Goal: Transaction & Acquisition: Purchase product/service

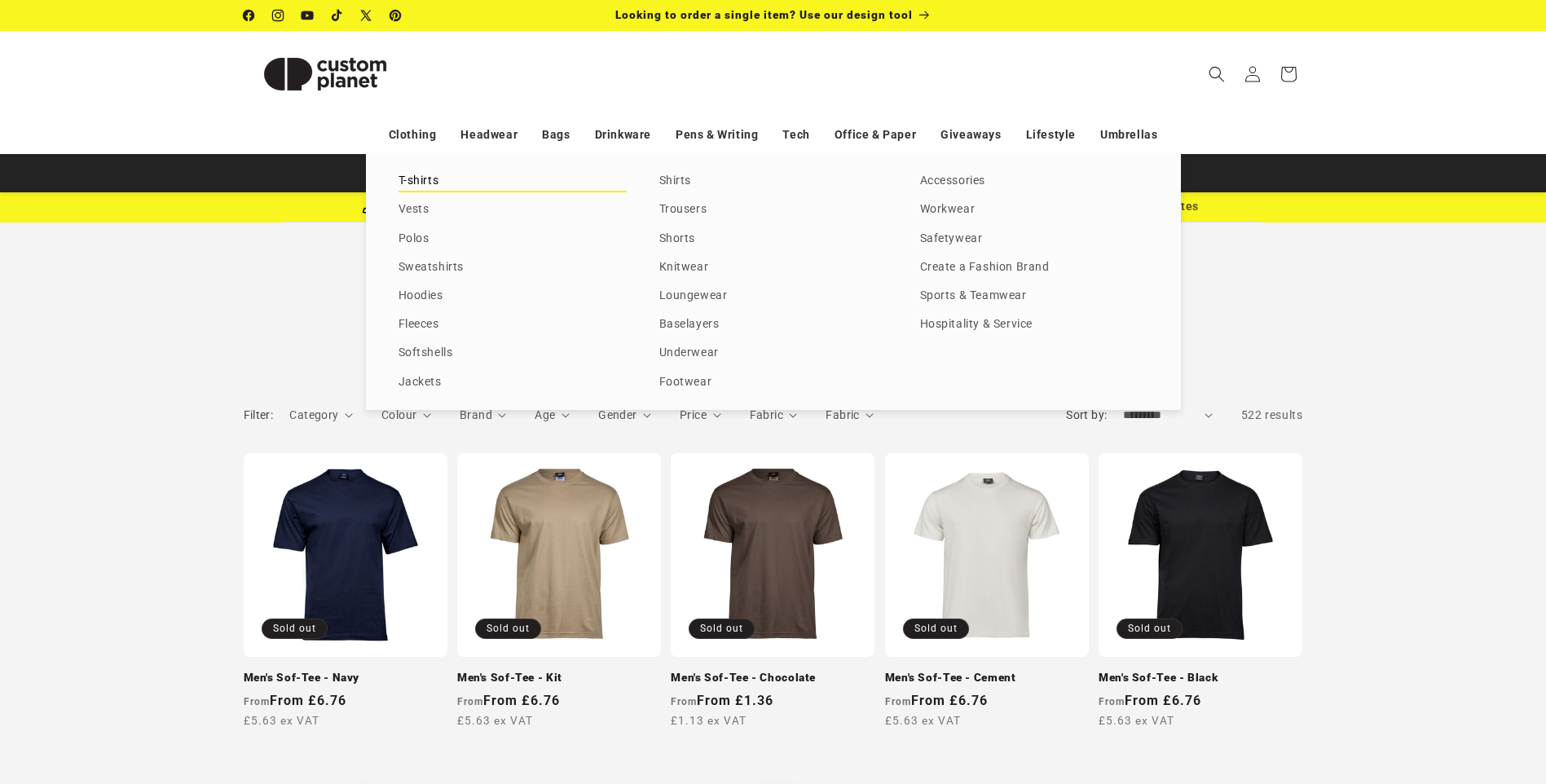
click at [413, 177] on link "T-shirts" at bounding box center [512, 181] width 228 height 22
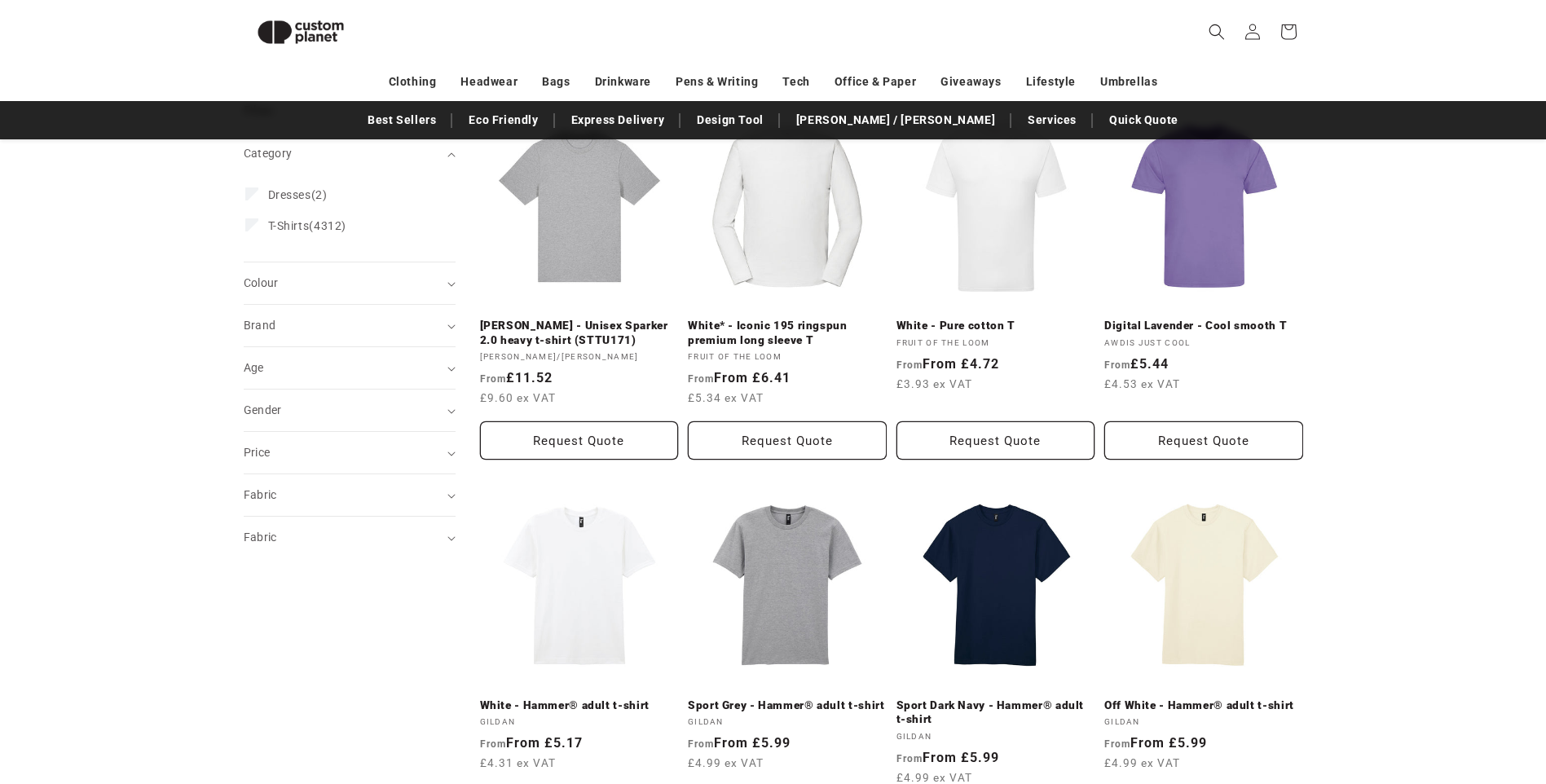
scroll to position [222, 0]
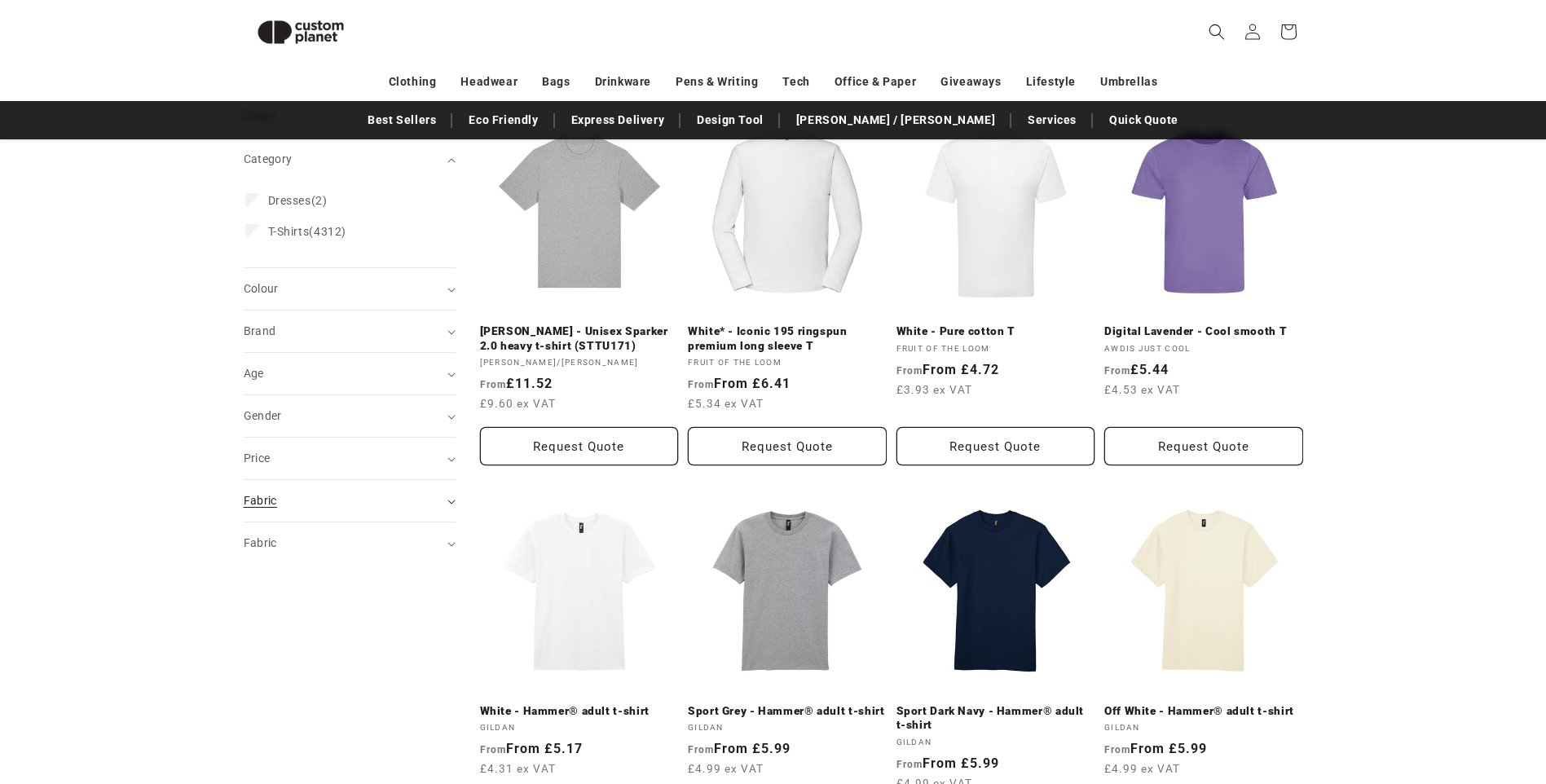
click at [451, 505] on summary "Fabric (0)" at bounding box center [350, 500] width 212 height 41
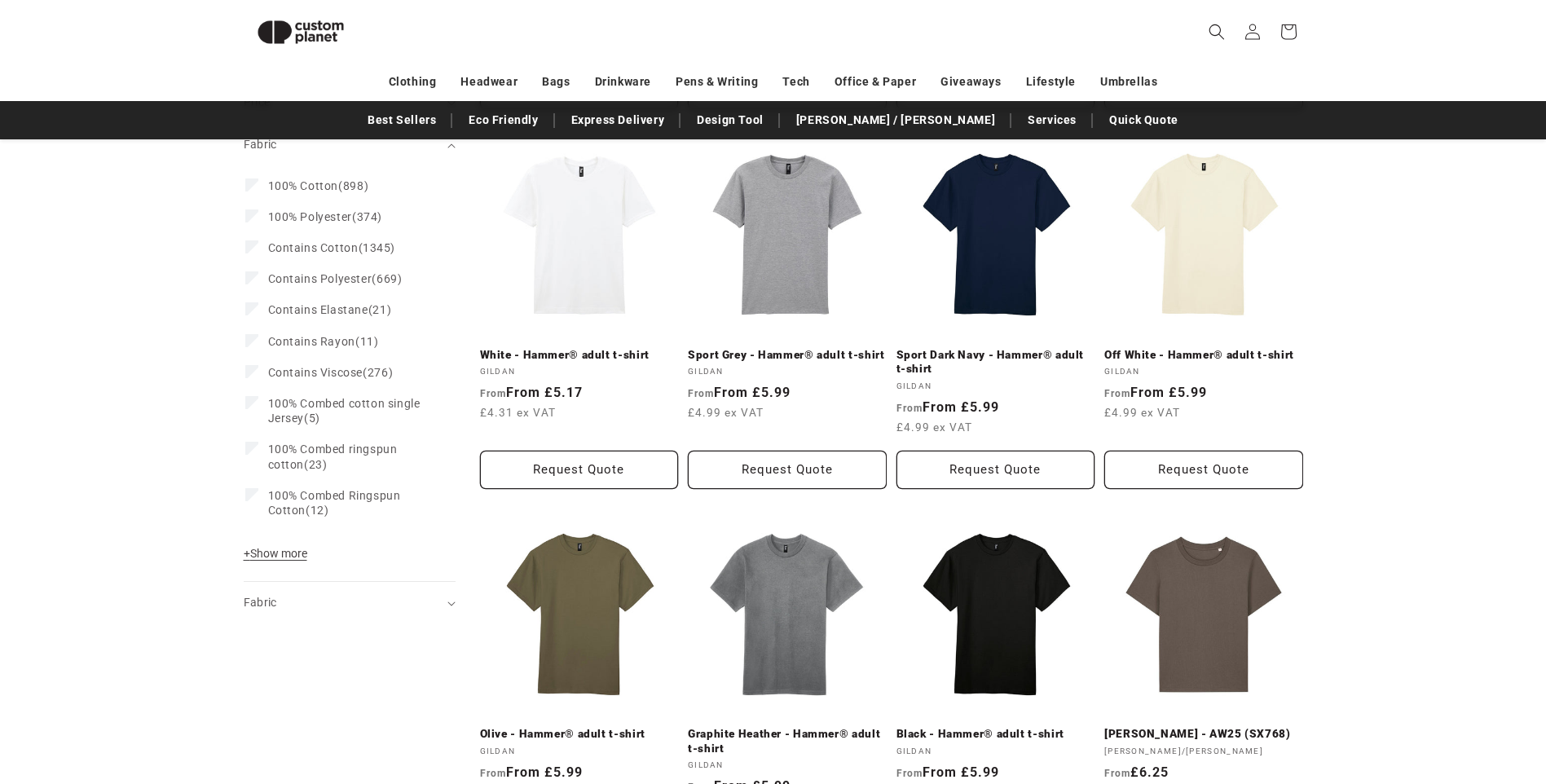
scroll to position [711, 0]
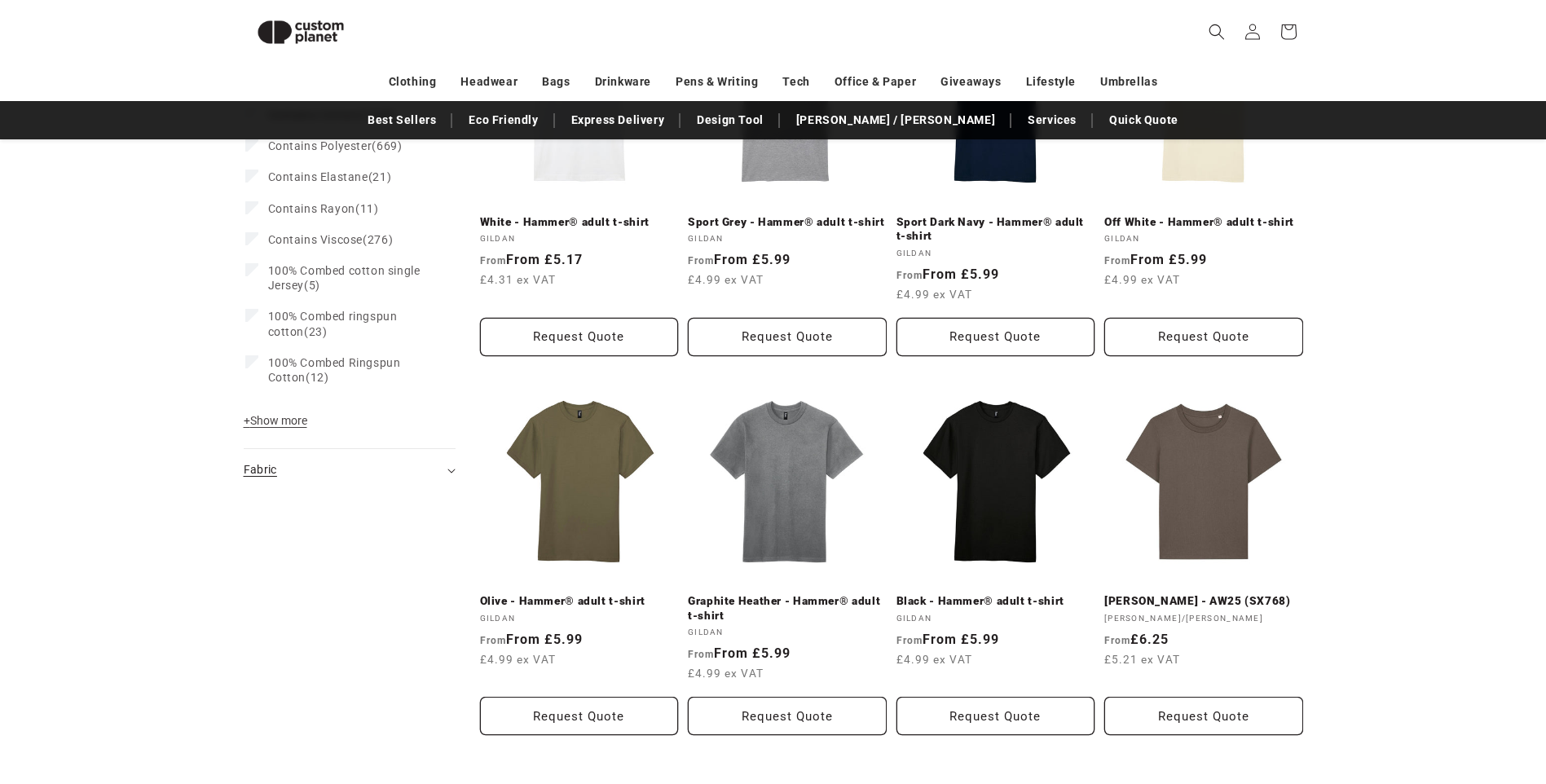
click at [308, 473] on div "Fabric (0)" at bounding box center [342, 469] width 198 height 17
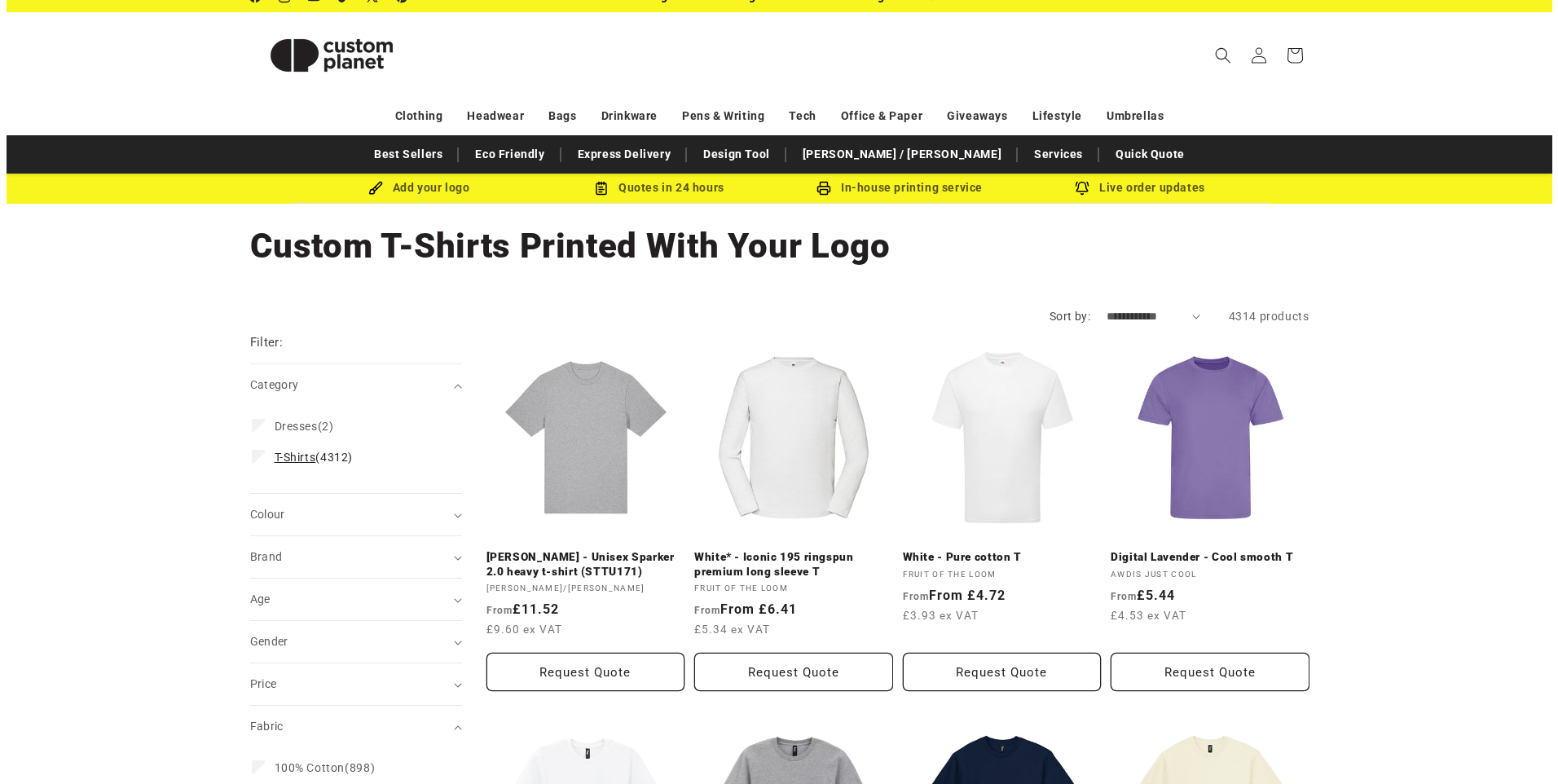
scroll to position [0, 0]
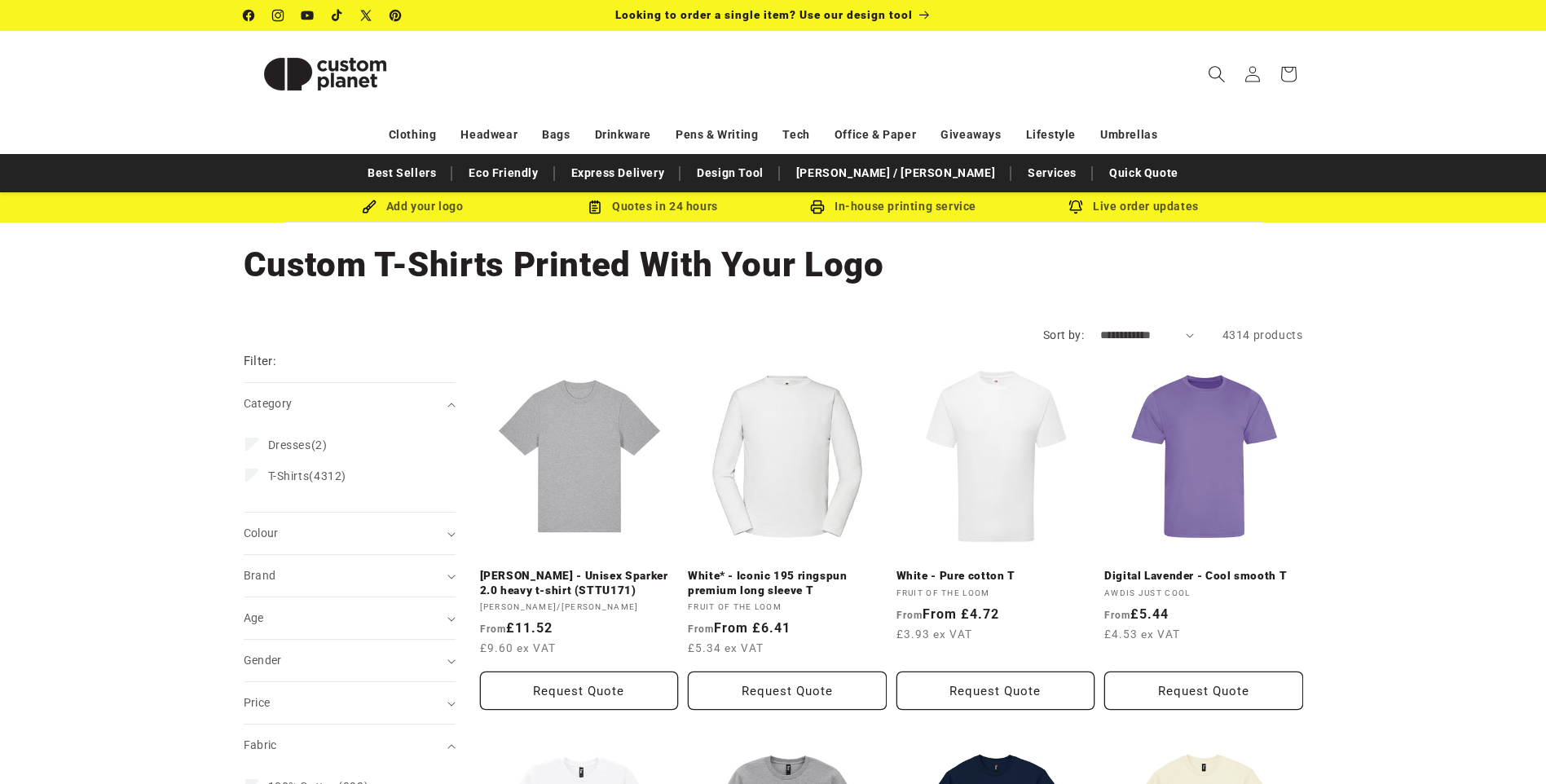
click at [1210, 64] on span "Search" at bounding box center [1216, 73] width 36 height 36
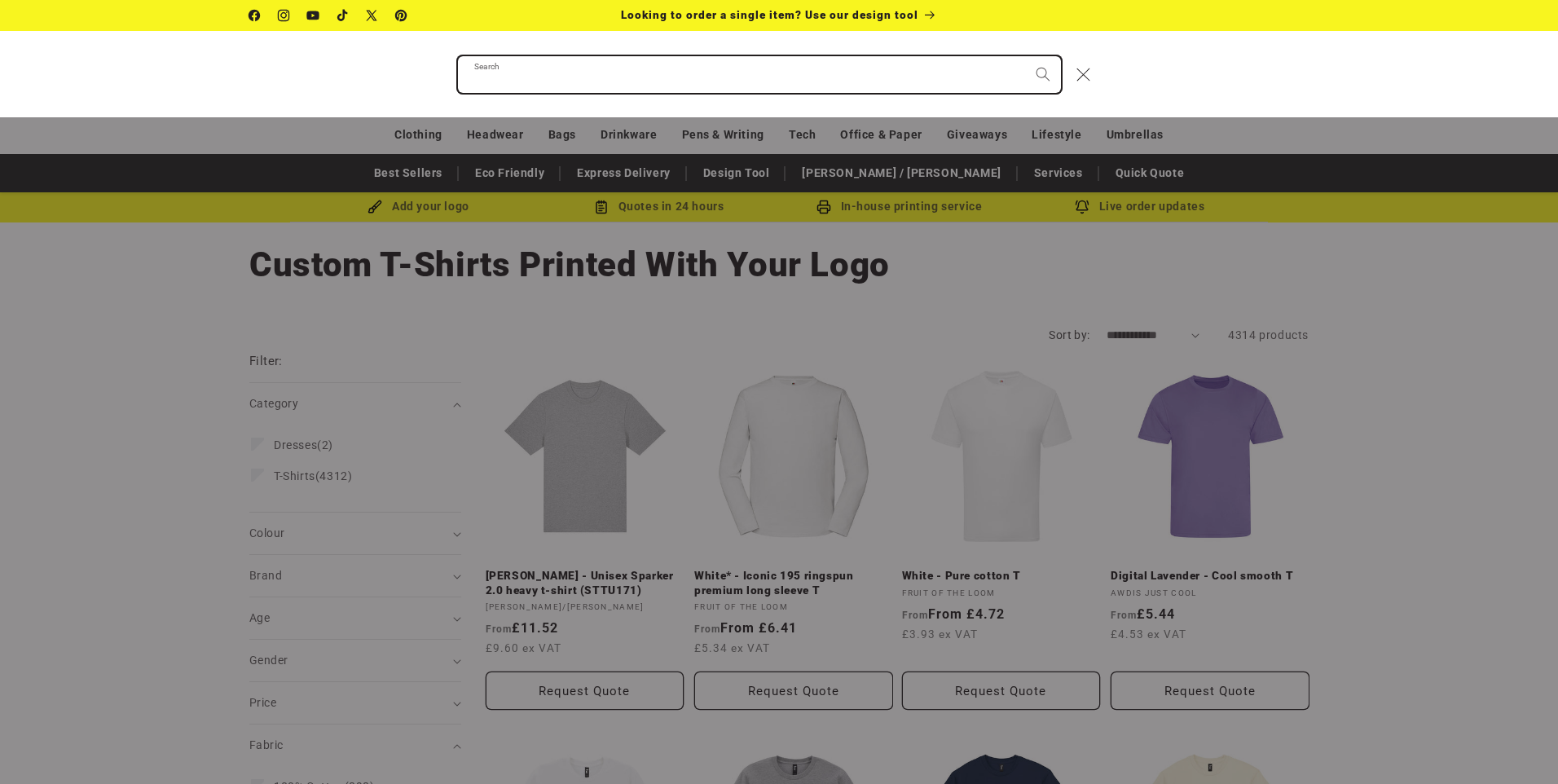
click at [564, 78] on input "Search" at bounding box center [758, 74] width 603 height 37
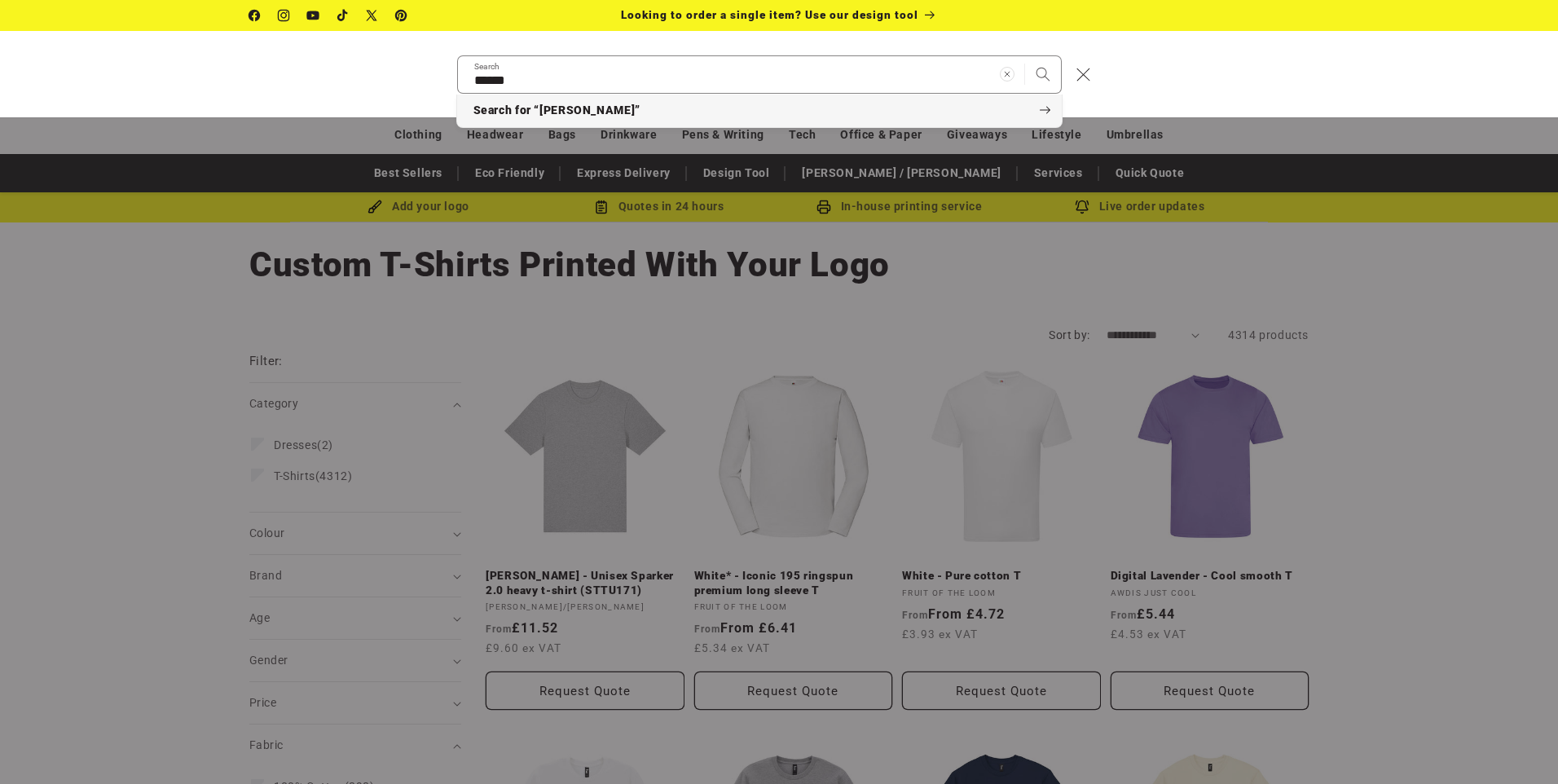
click at [565, 108] on span "Search for “daiber”" at bounding box center [556, 111] width 167 height 16
click at [0, 74] on div "Search" at bounding box center [0, 74] width 0 height 0
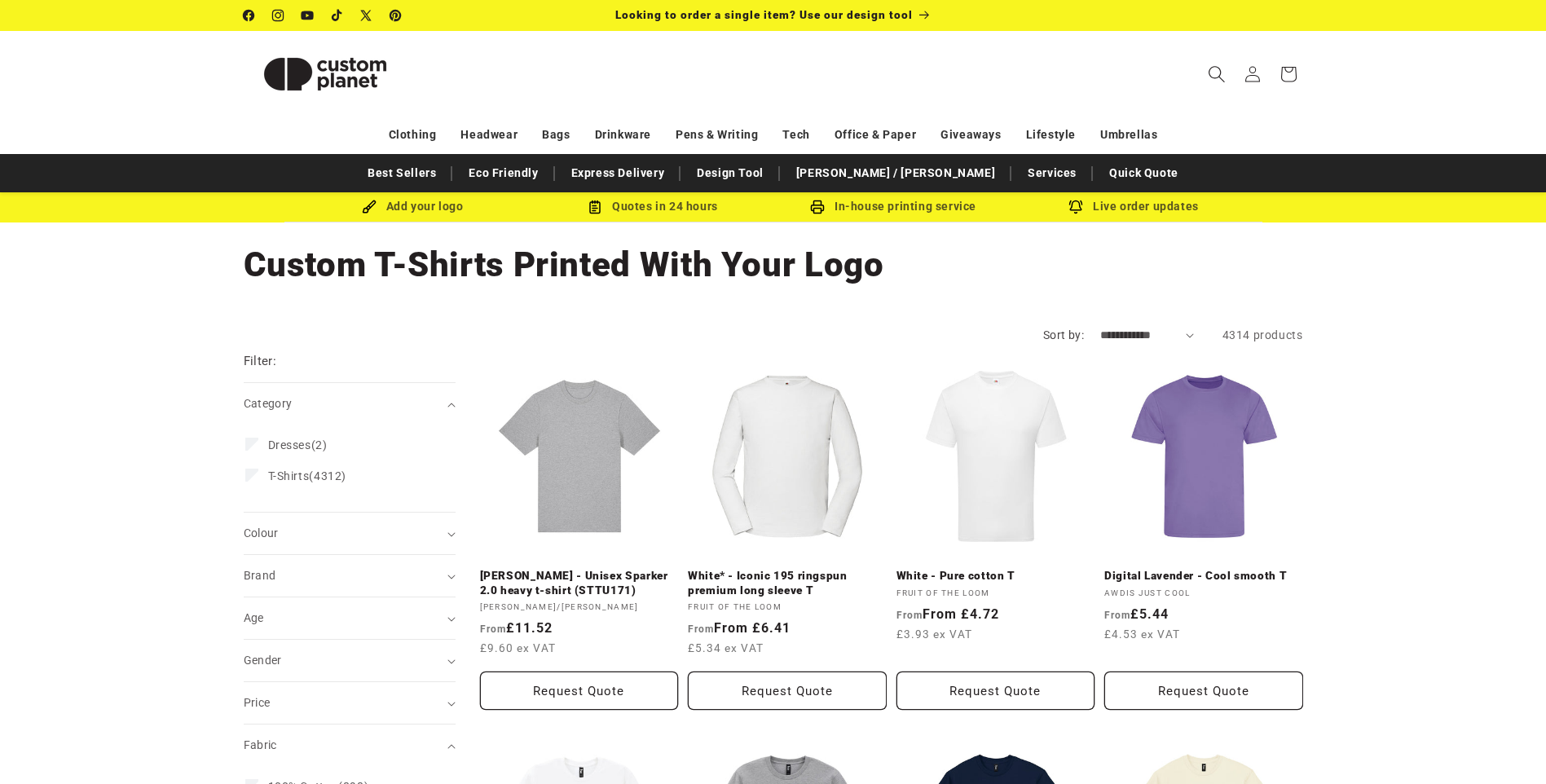
click at [1212, 69] on icon "Search" at bounding box center [1216, 73] width 17 height 17
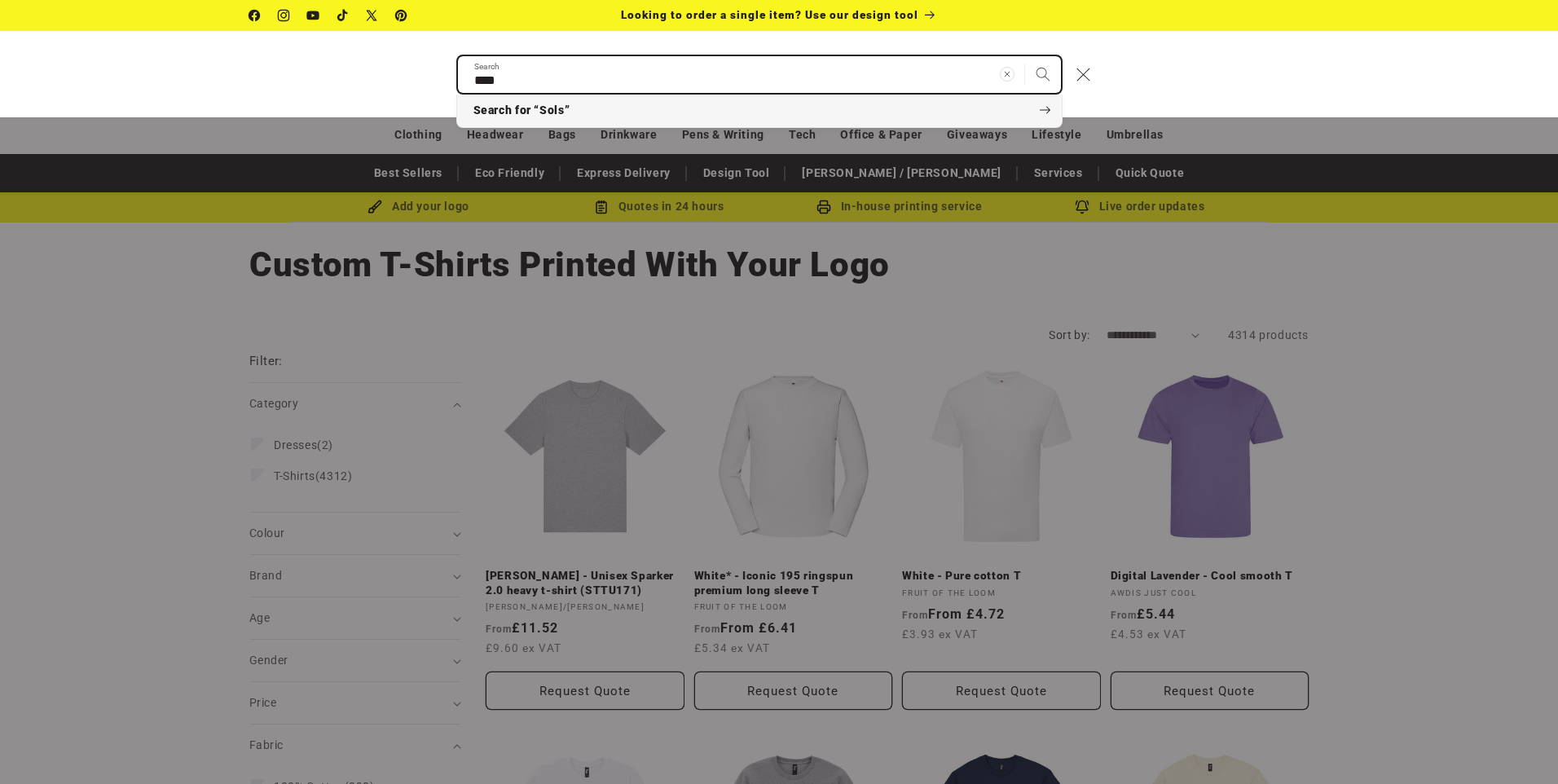
type input "****"
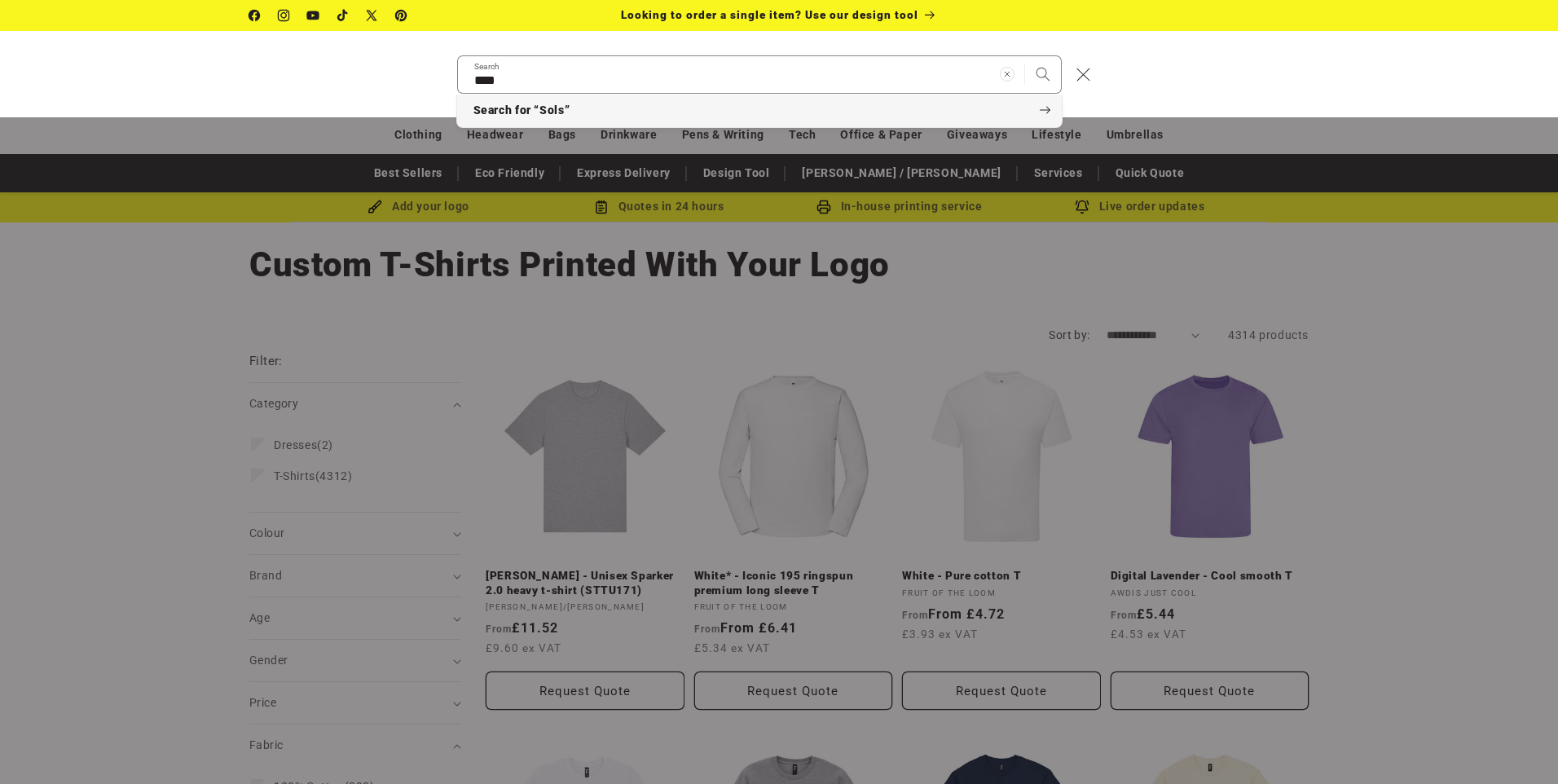
click at [557, 116] on span "Search for “Sols”" at bounding box center [521, 111] width 97 height 16
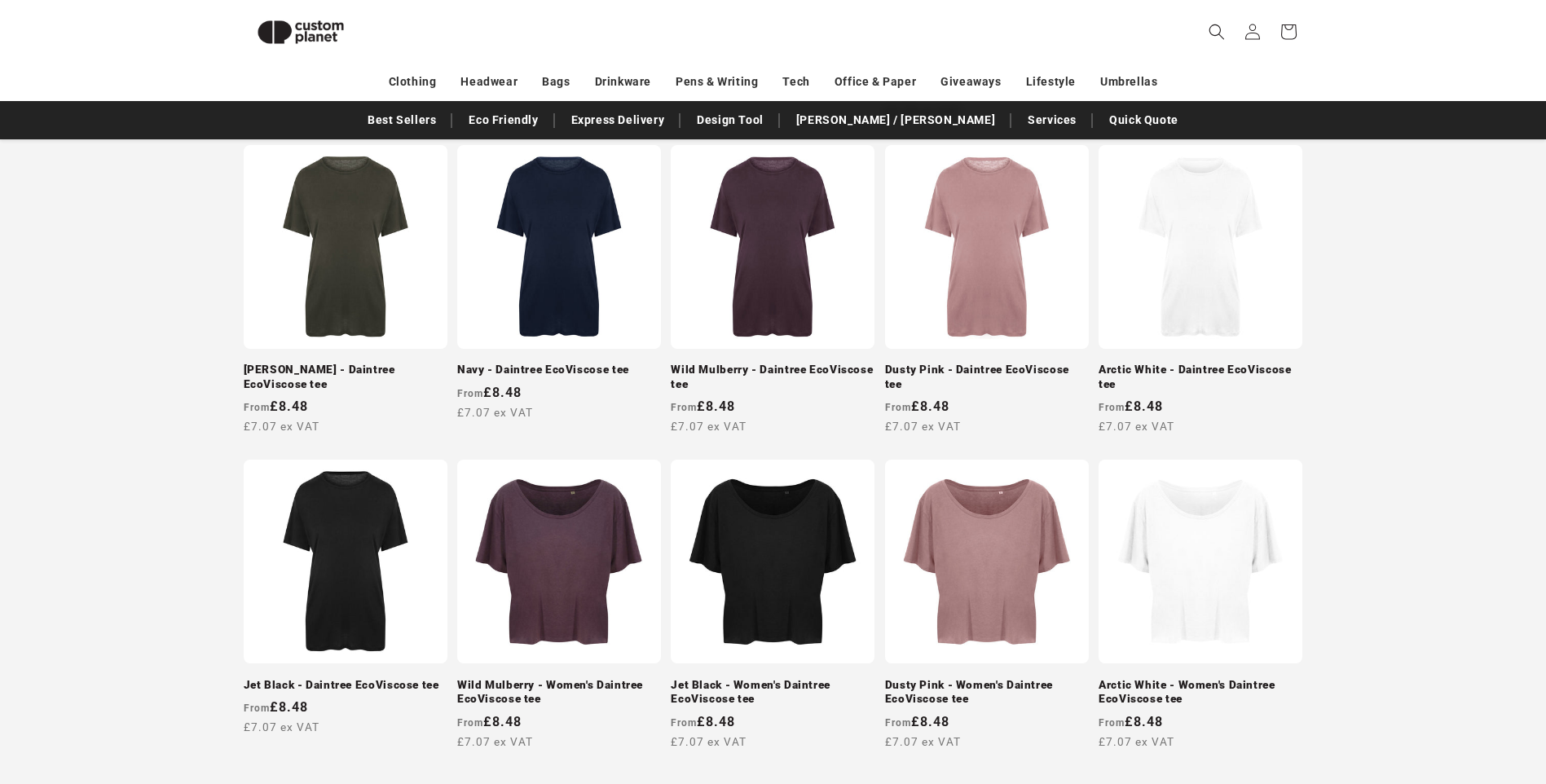
scroll to position [629, 0]
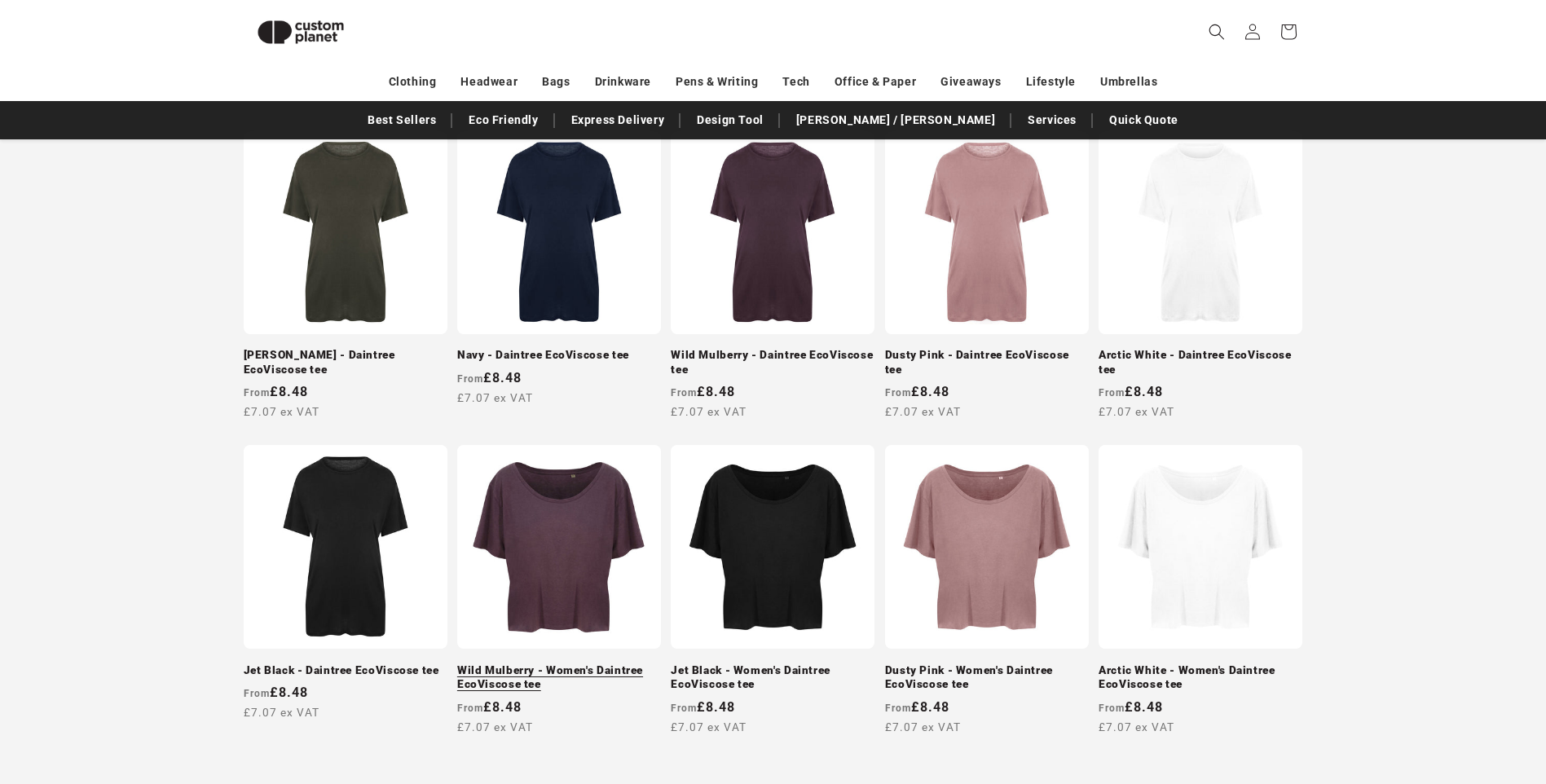
click at [530, 663] on link "Wild Mulberry - Women's Daintree EcoViscose tee" at bounding box center [559, 677] width 204 height 28
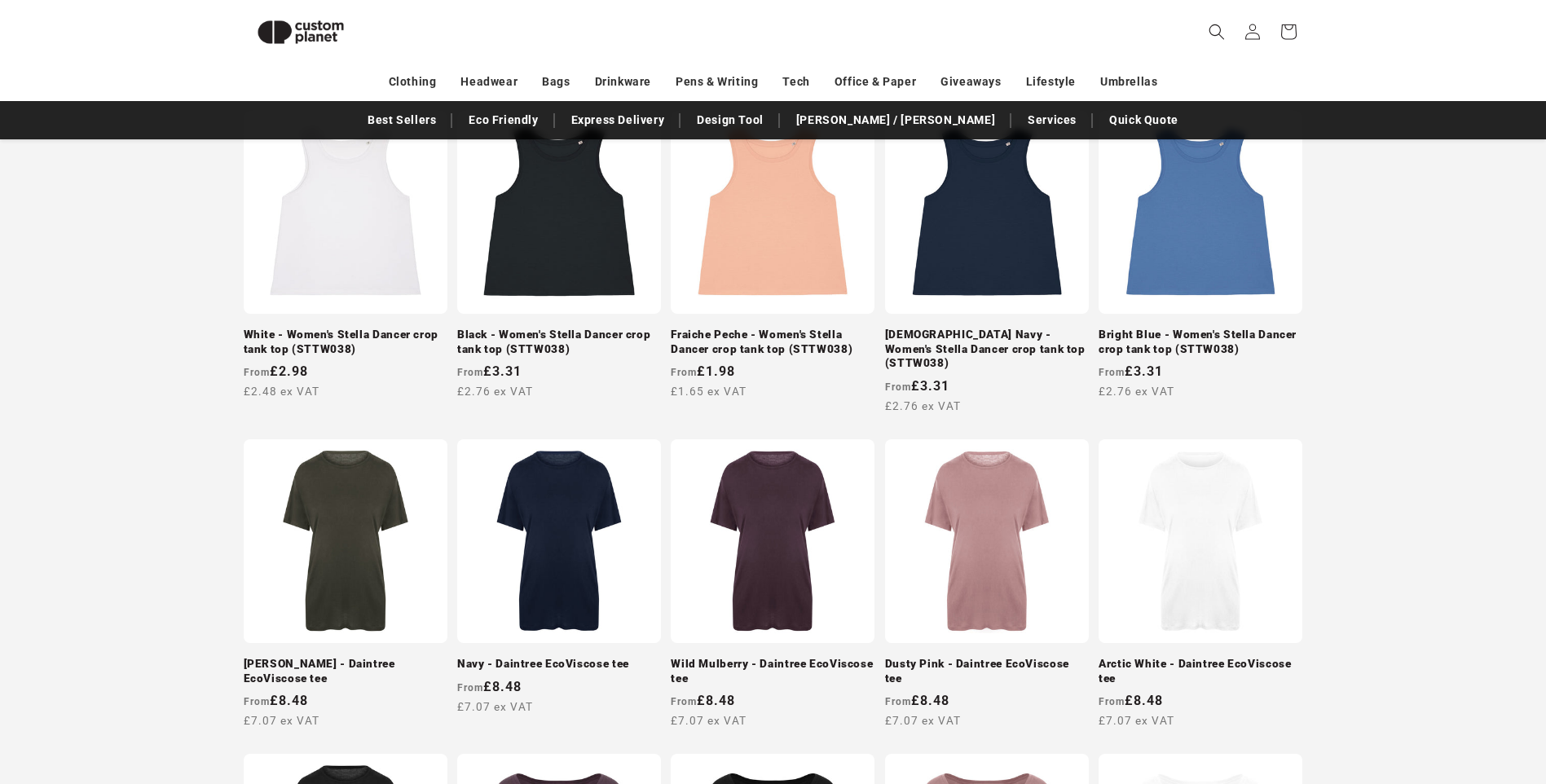
scroll to position [59, 0]
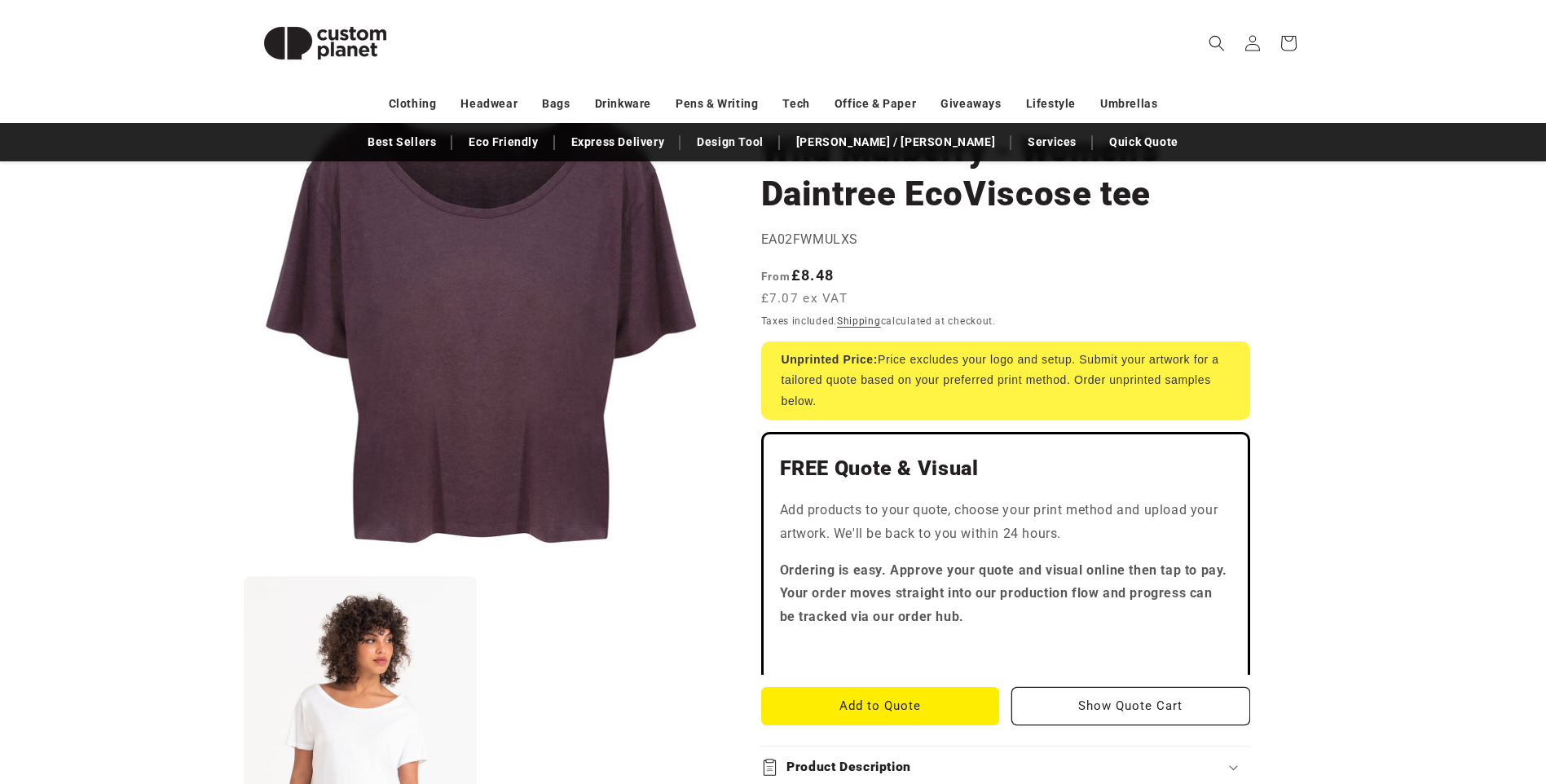
scroll to position [163, 0]
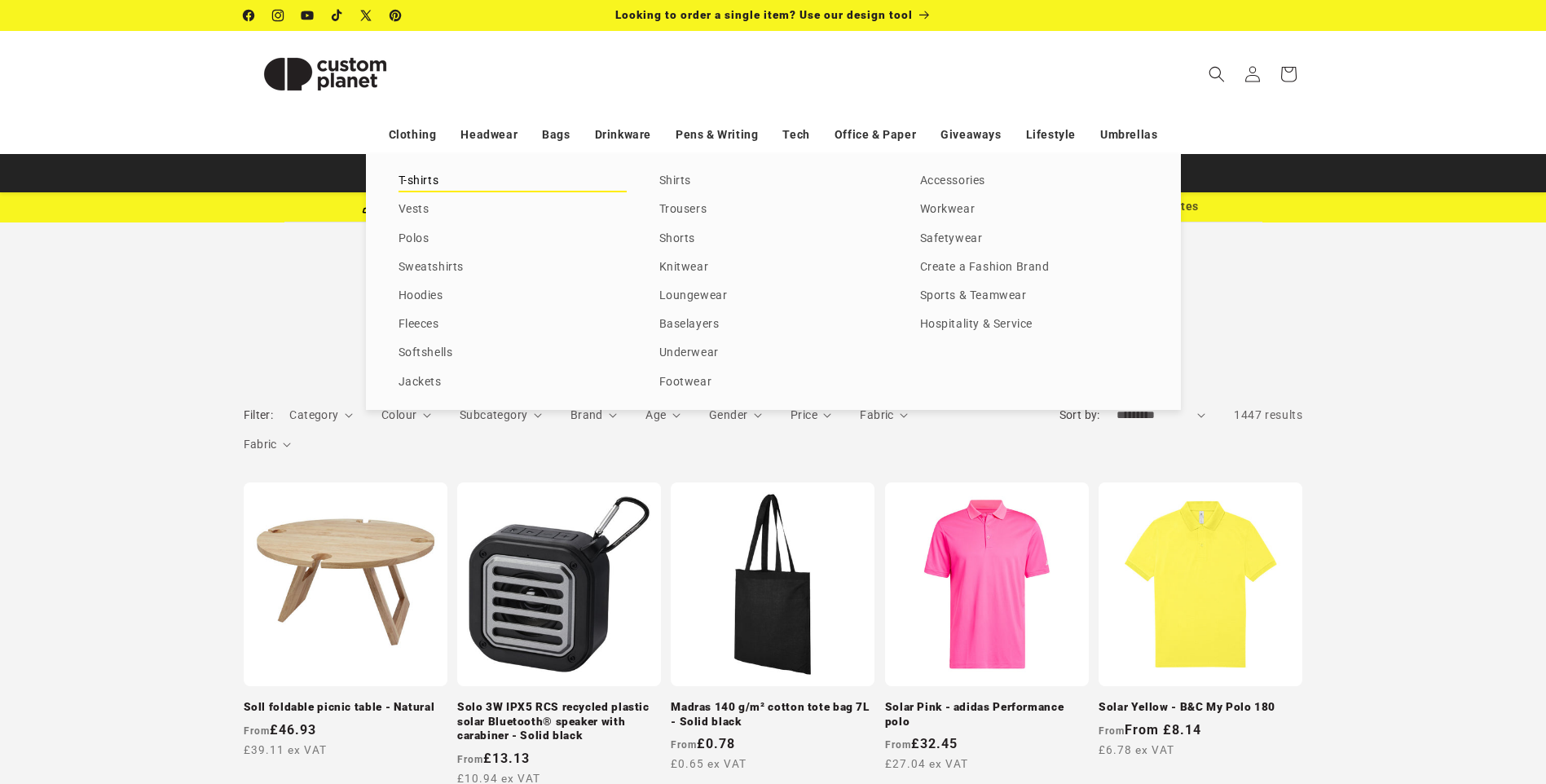
click at [415, 175] on link "T-shirts" at bounding box center [512, 181] width 228 height 22
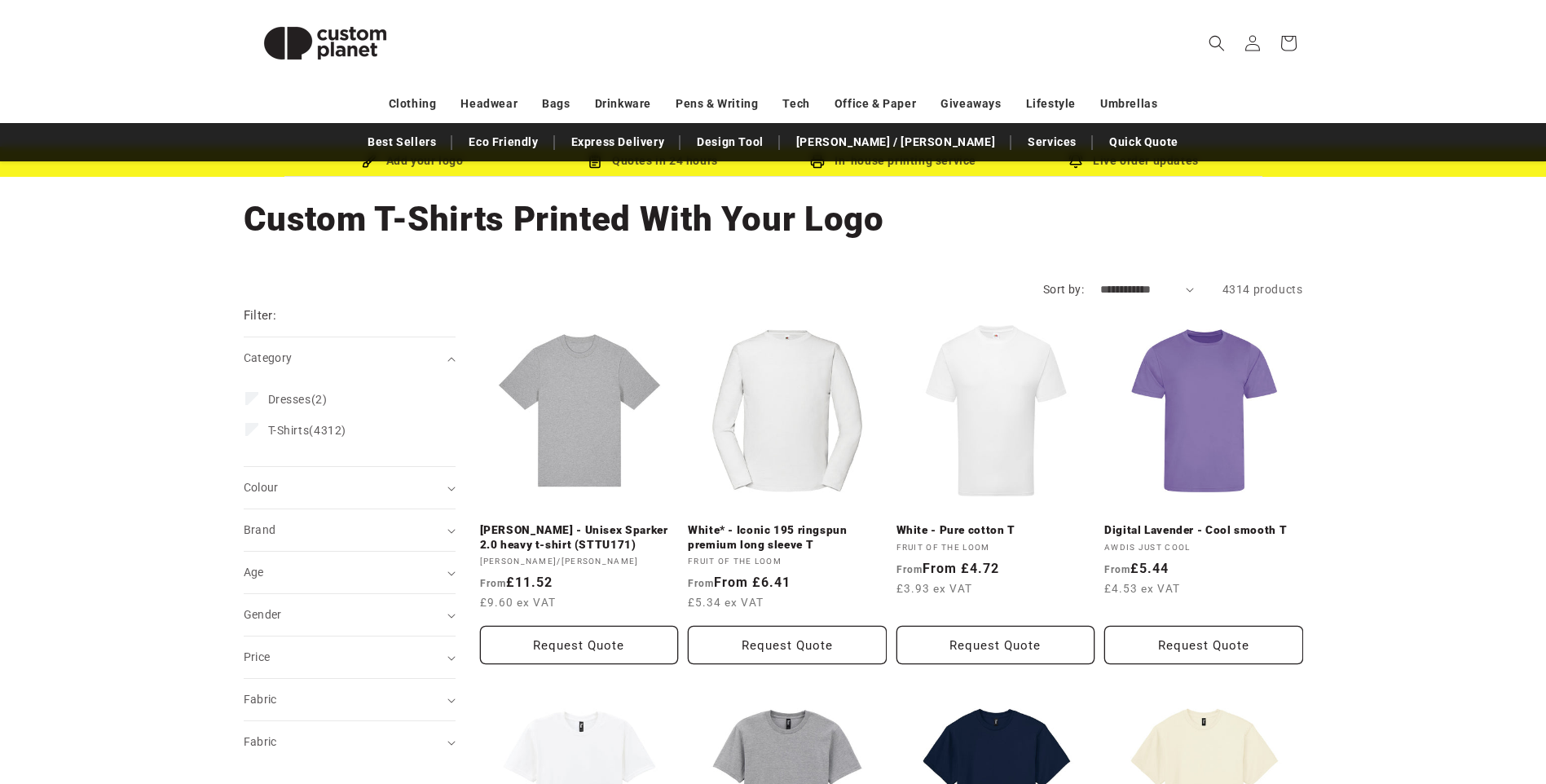
scroll to position [163, 0]
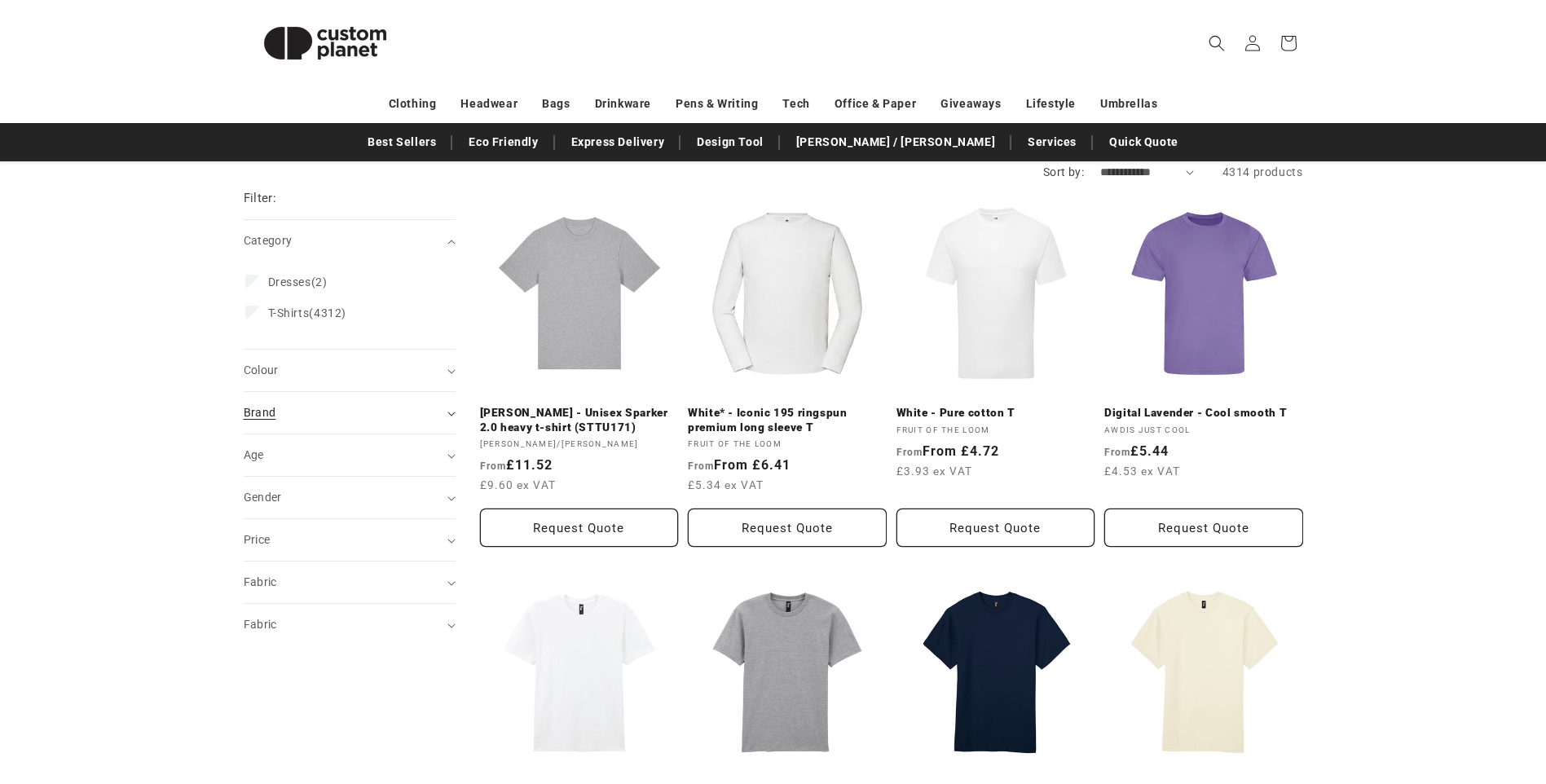
click at [452, 413] on icon "Brand (0 selected)" at bounding box center [451, 413] width 8 height 5
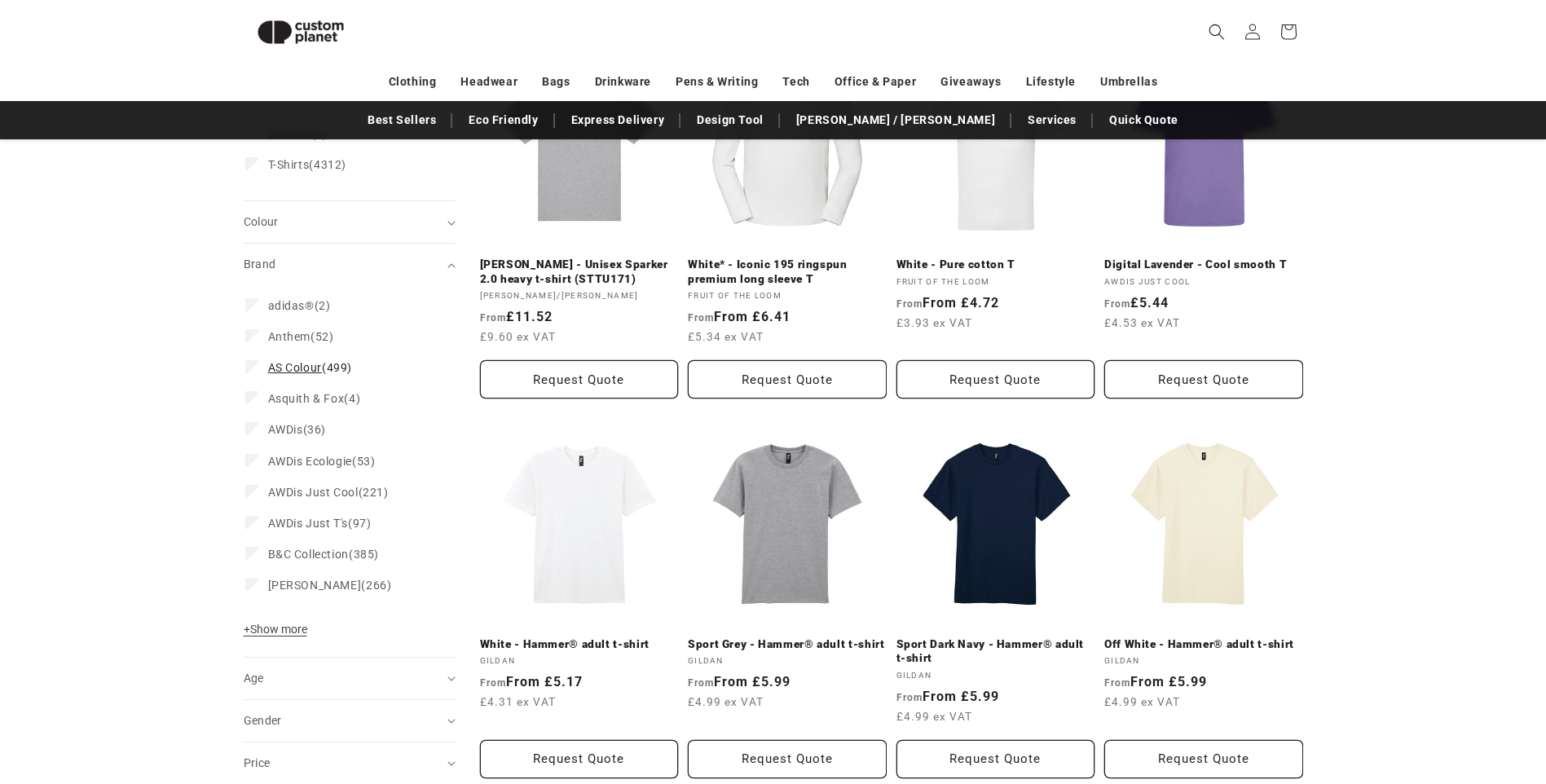
scroll to position [304, 0]
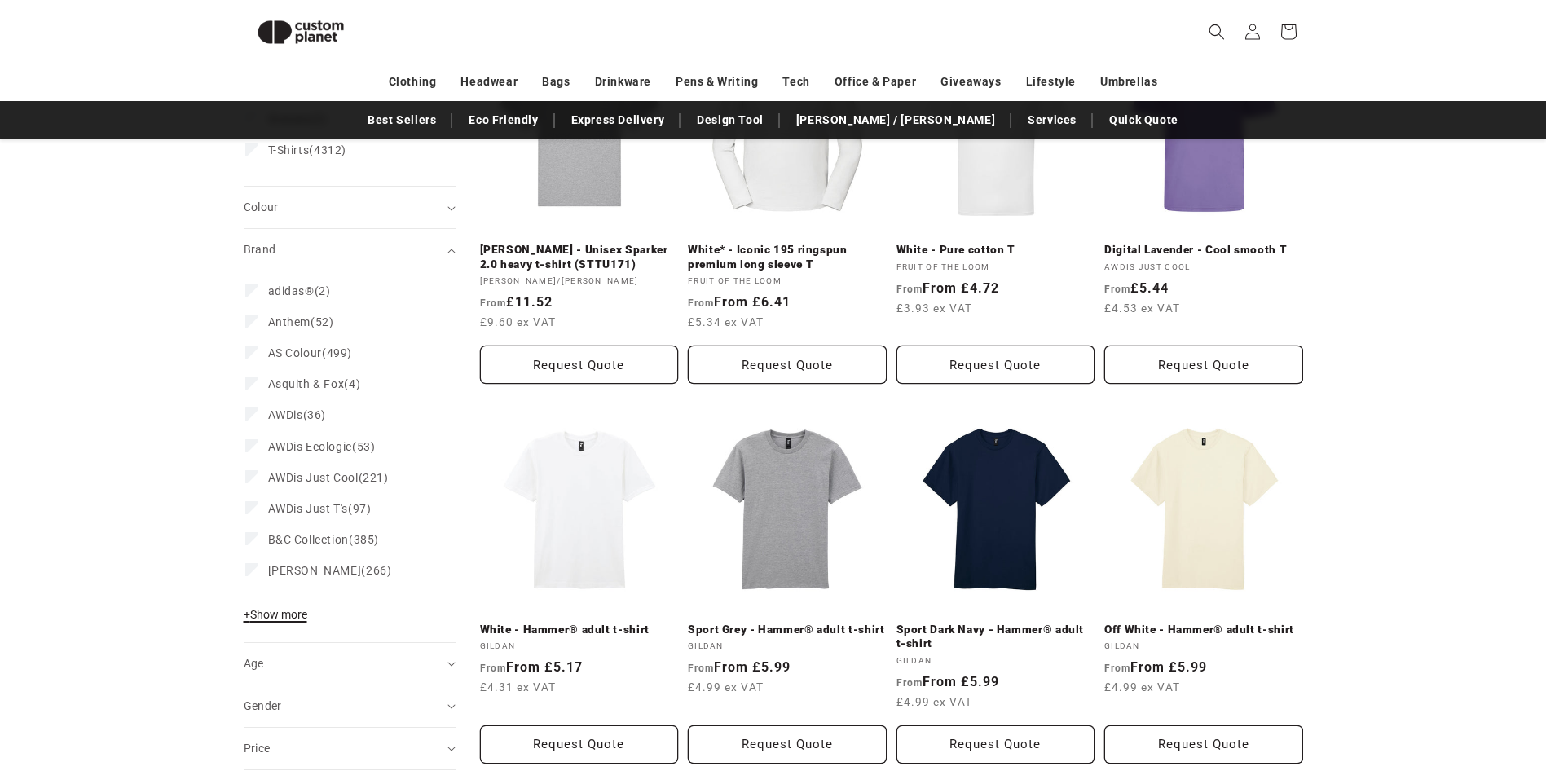
click at [276, 620] on span "+ Show more" at bounding box center [275, 614] width 63 height 13
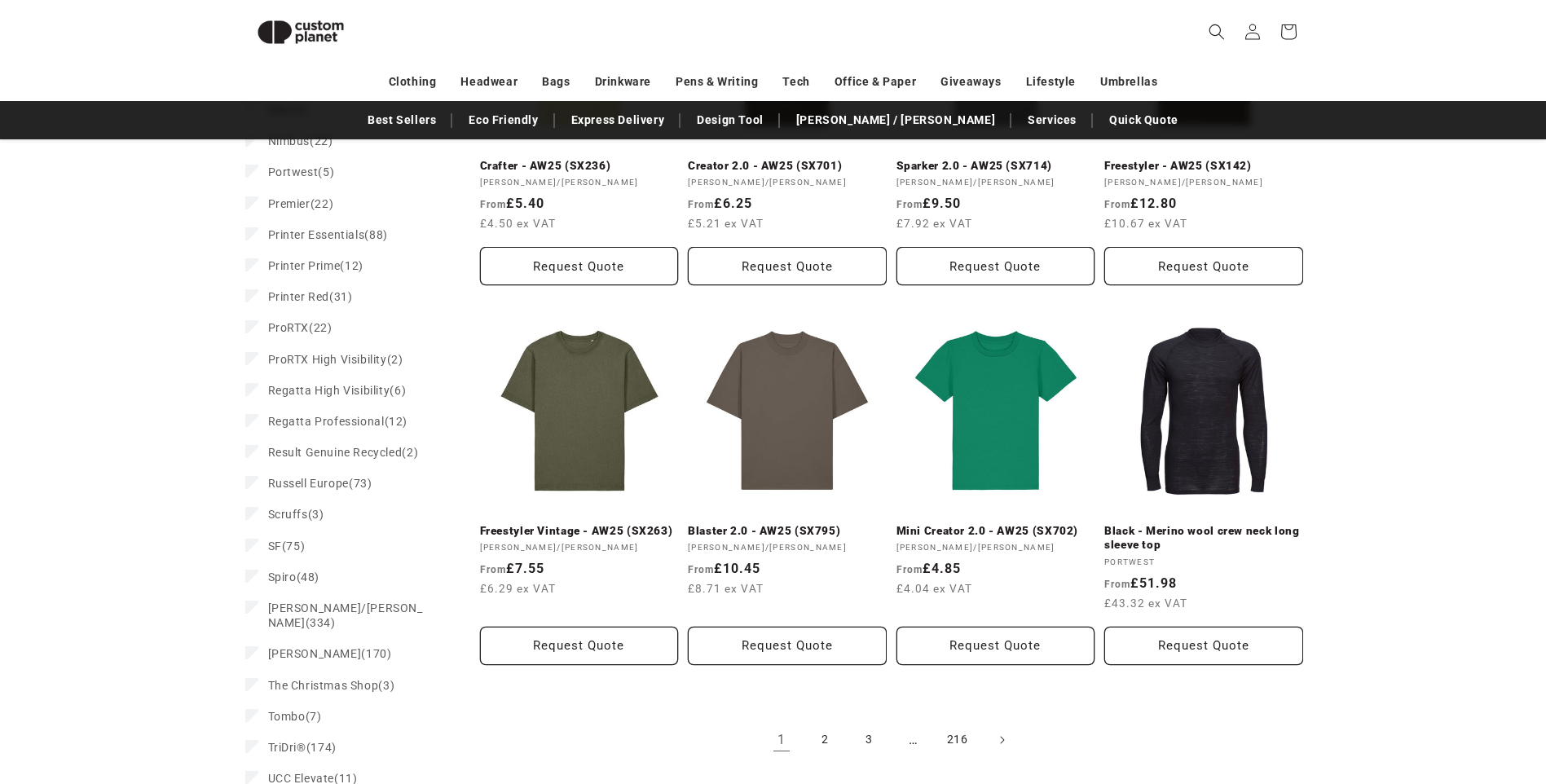
scroll to position [1607, 0]
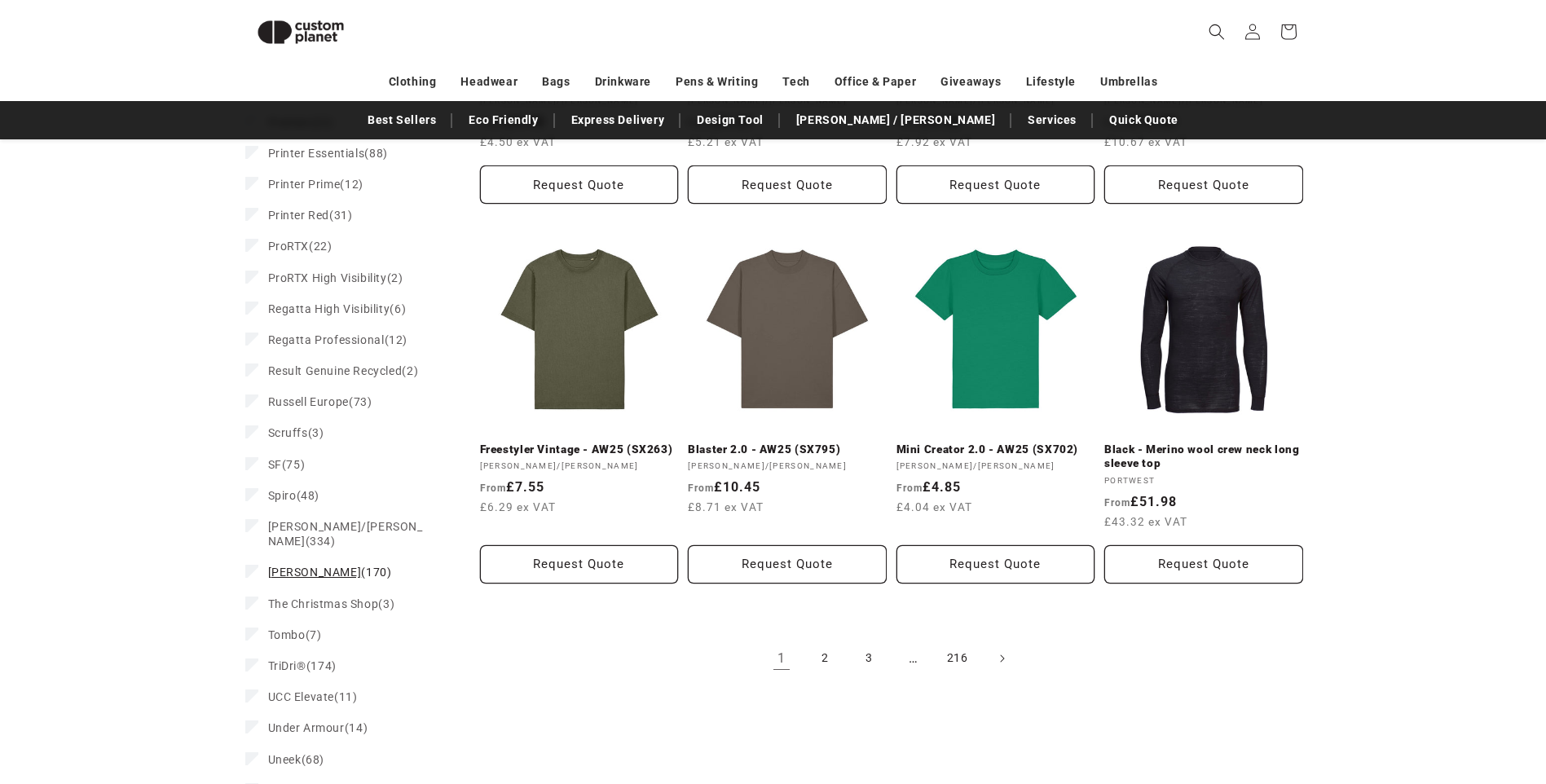
click at [282, 565] on span "Tee Jays" at bounding box center [315, 572] width 93 height 13
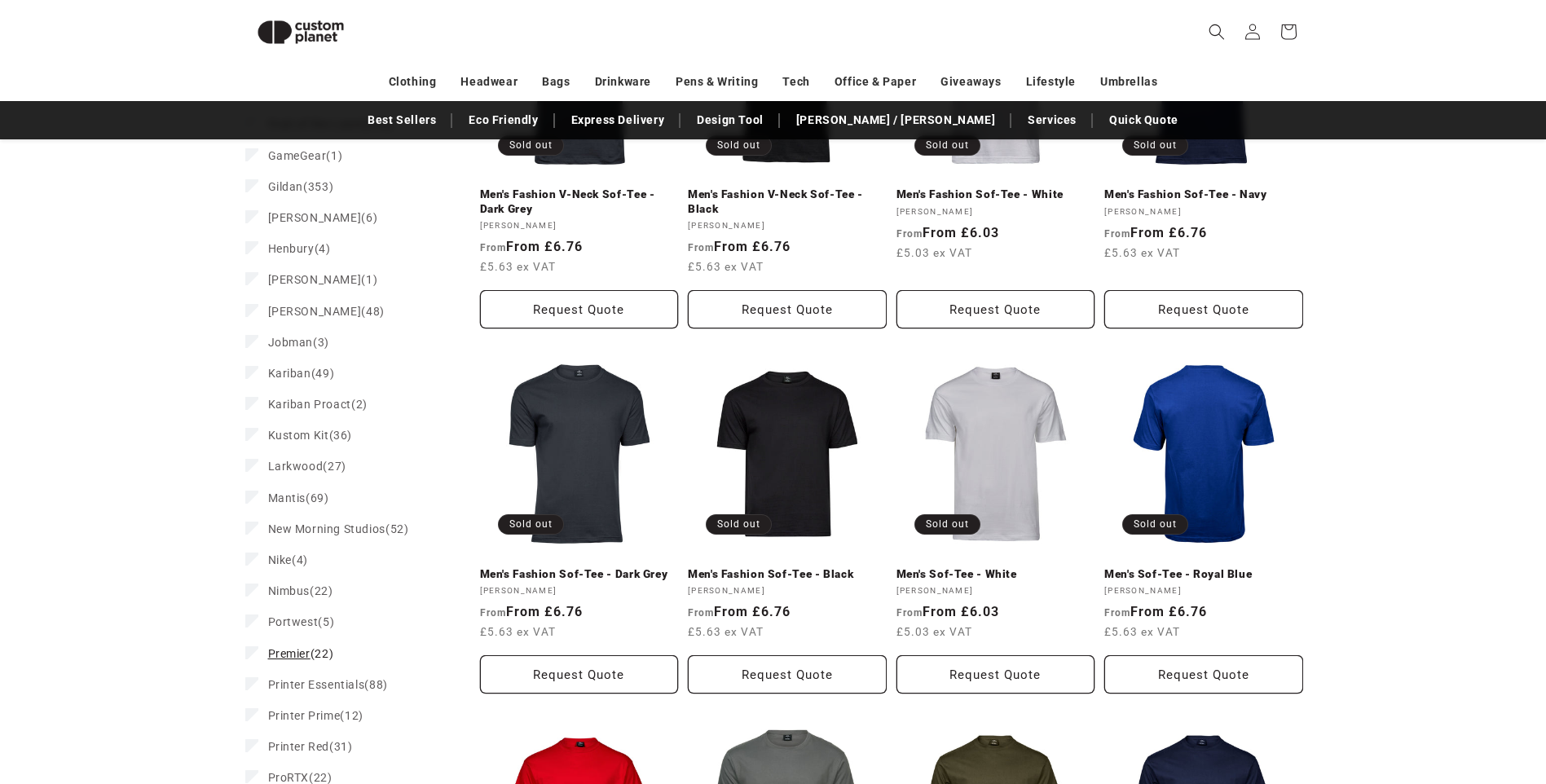
scroll to position [1100, 0]
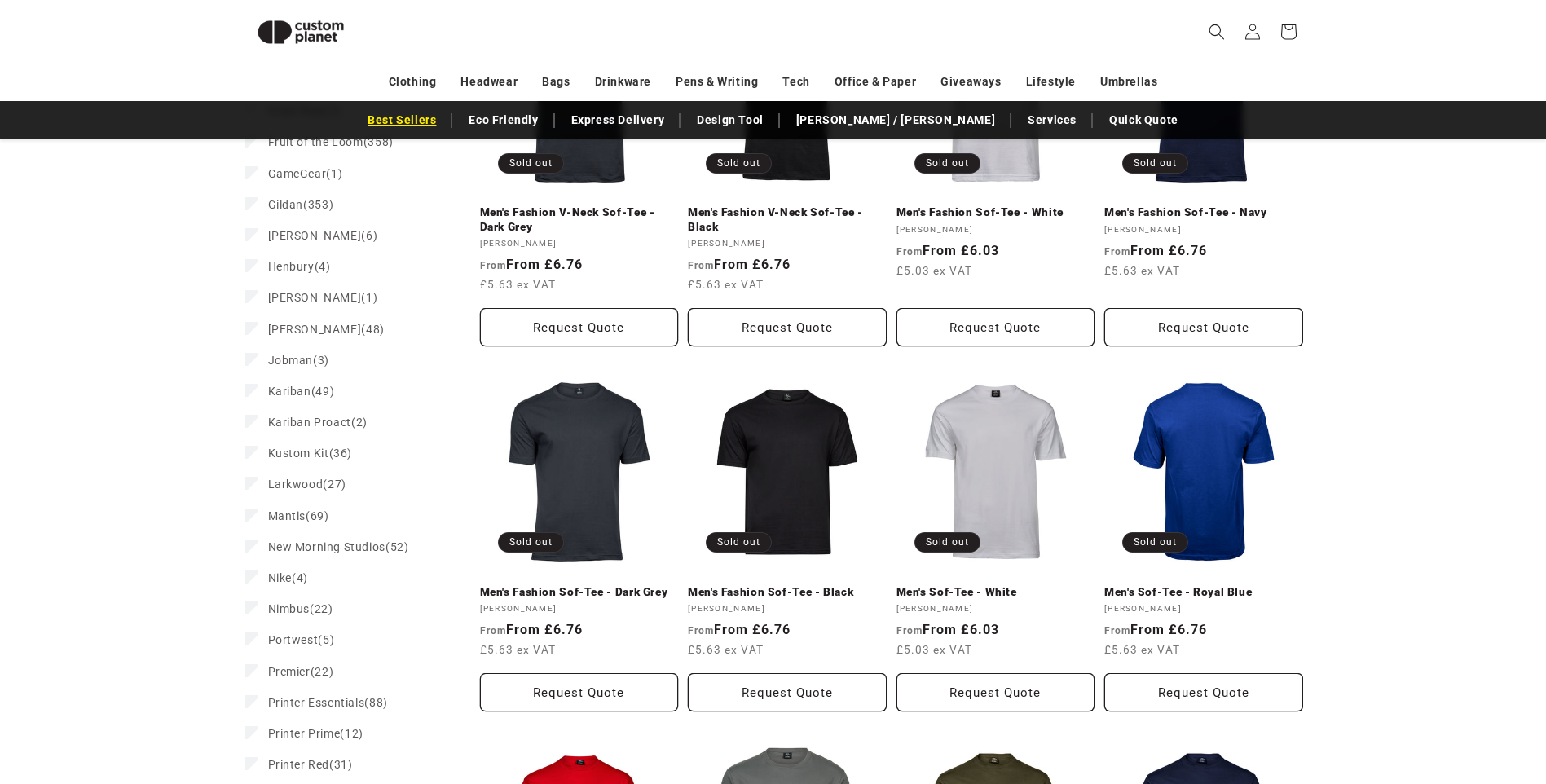
click at [444, 119] on link "Best Sellers" at bounding box center [402, 120] width 85 height 28
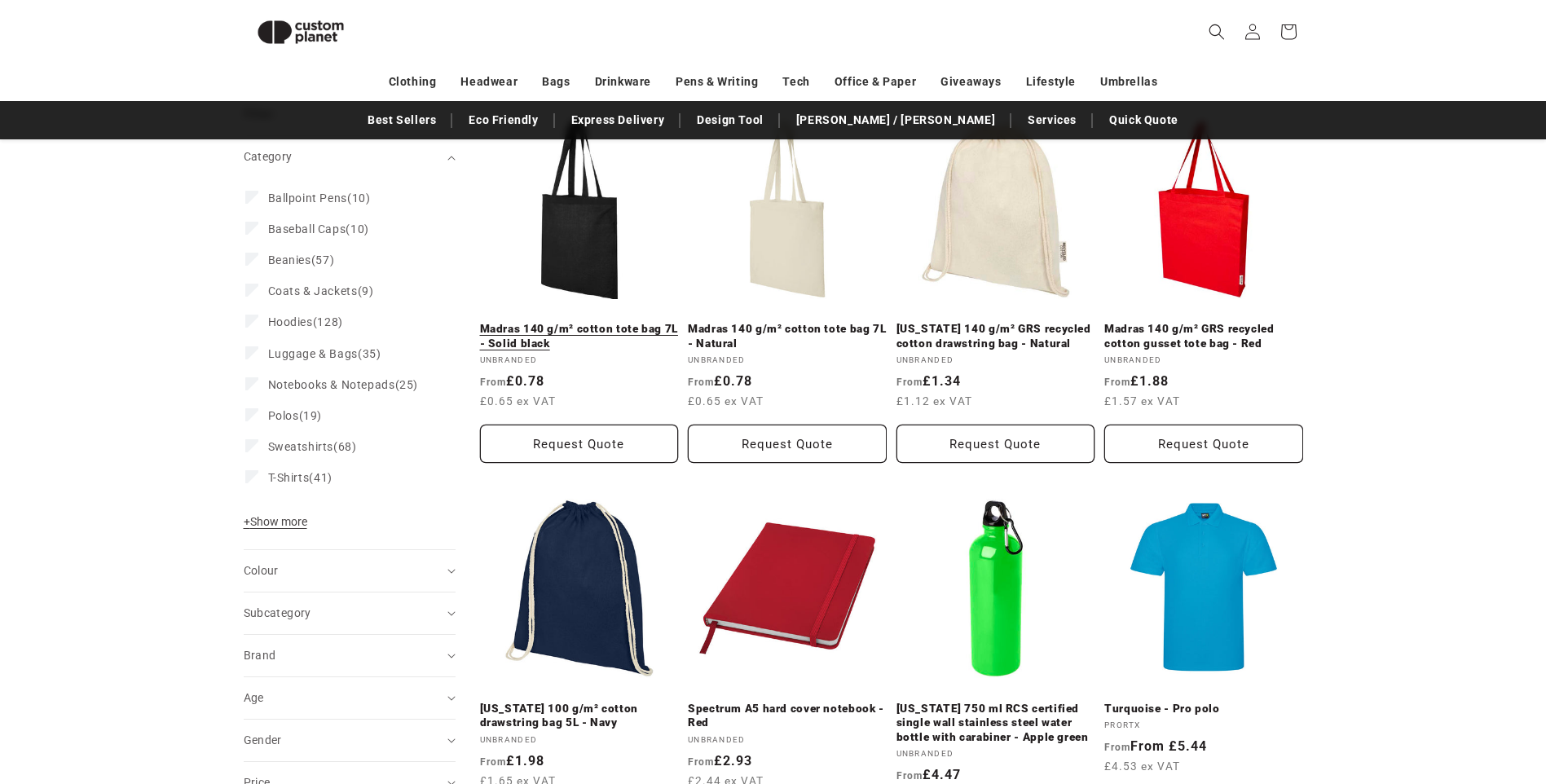
scroll to position [222, 0]
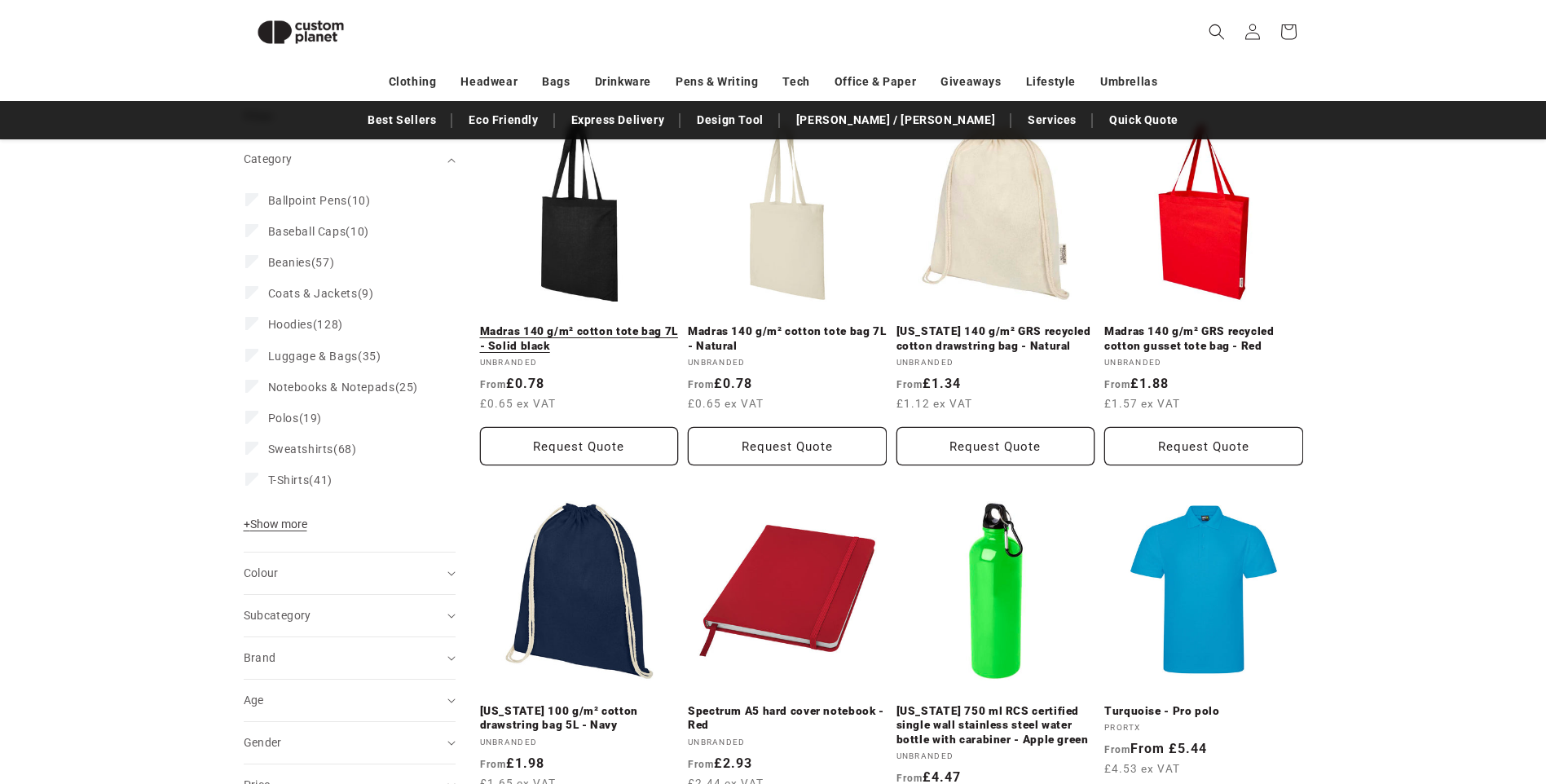
click at [583, 330] on link "Madras 140 g/m² cotton tote bag 7L - Solid black" at bounding box center [579, 338] width 199 height 28
